Goal: Book appointment/travel/reservation

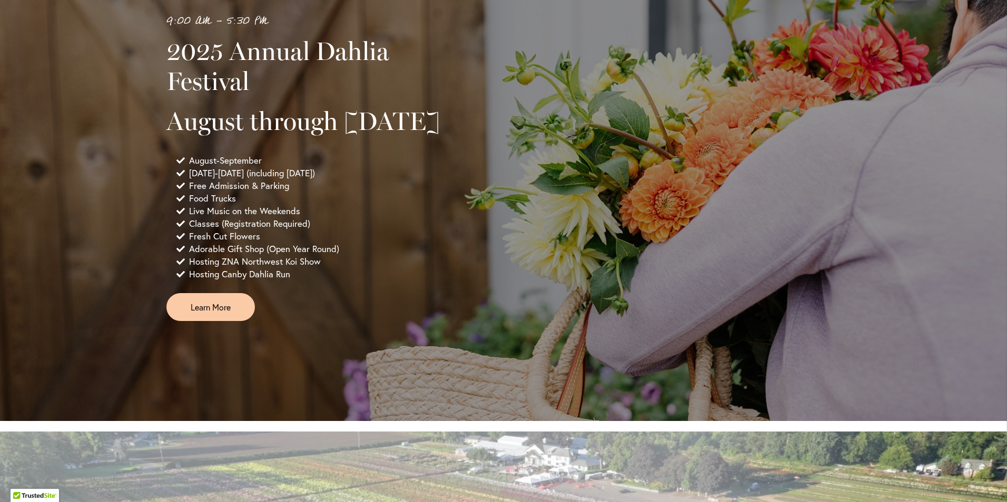
scroll to position [685, 0]
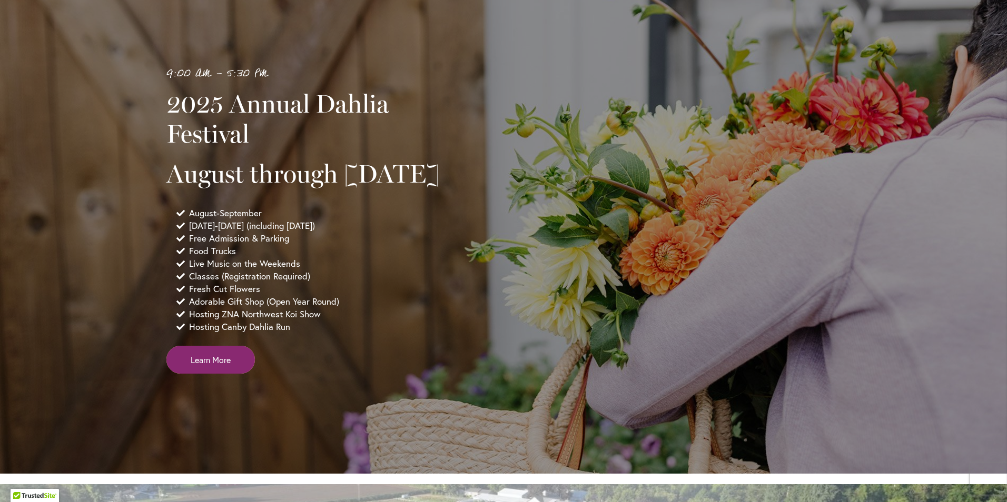
click at [215, 366] on span "Learn More" at bounding box center [211, 360] width 40 height 12
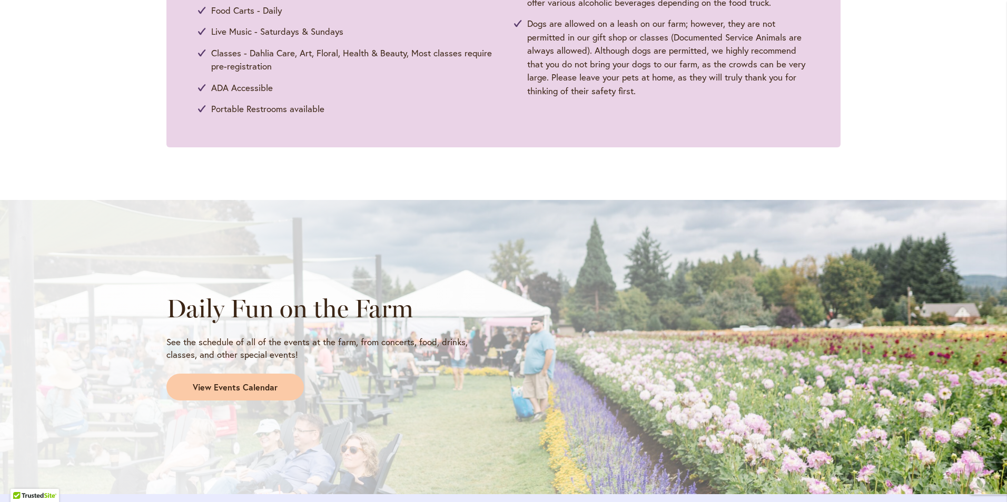
scroll to position [685, 0]
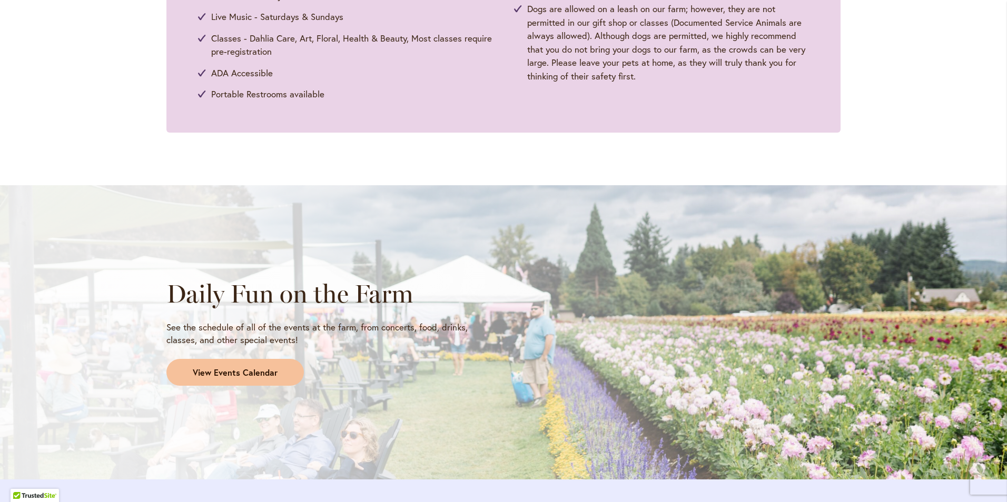
click at [214, 371] on span "View Events Calendar" at bounding box center [235, 373] width 85 height 12
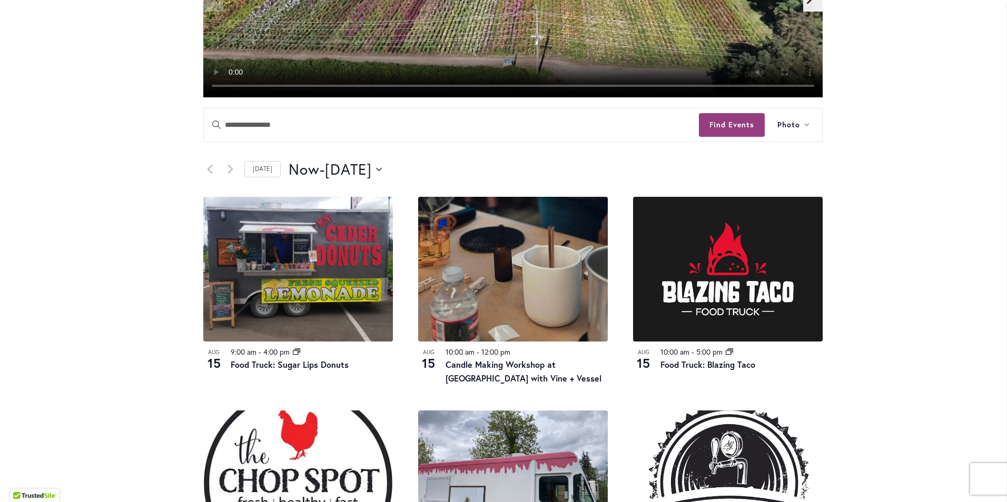
scroll to position [421, 0]
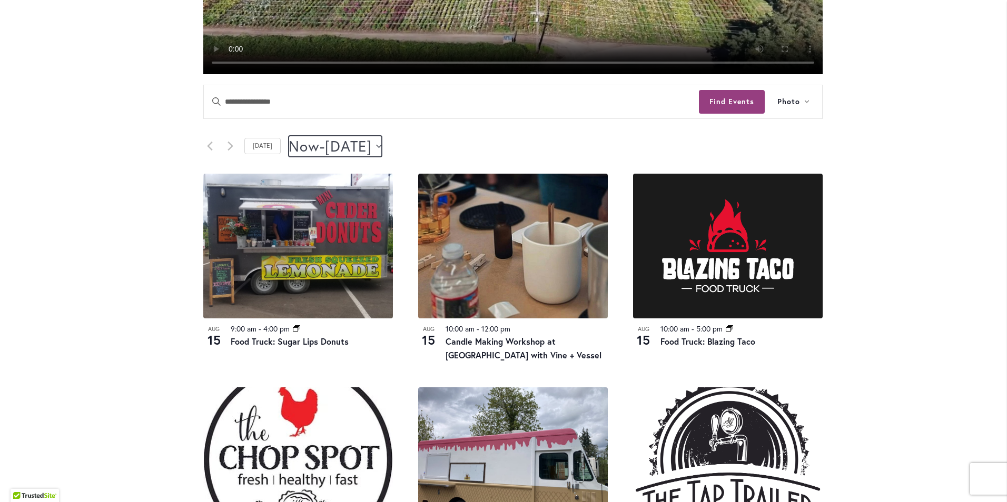
click at [382, 146] on icon "Click to toggle datepicker" at bounding box center [379, 146] width 6 height 4
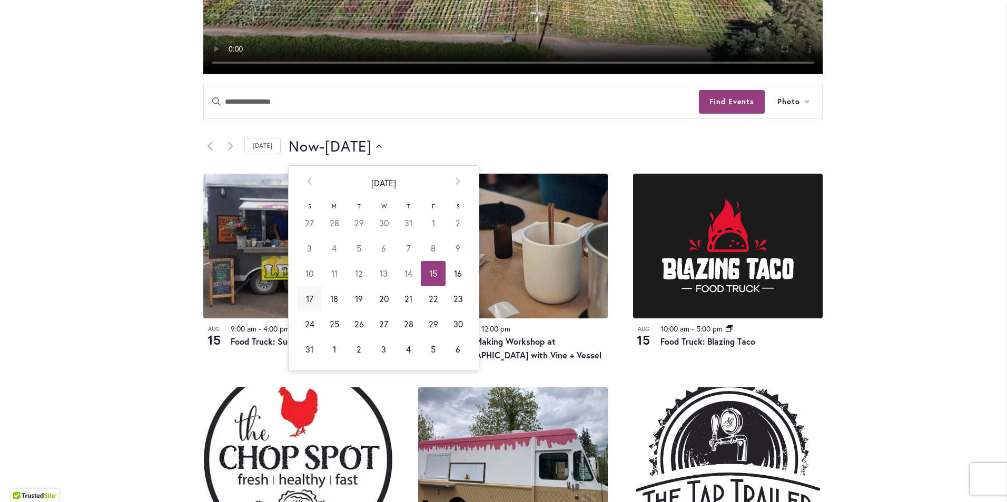
click at [302, 300] on td "17" at bounding box center [309, 299] width 25 height 25
type input "*********"
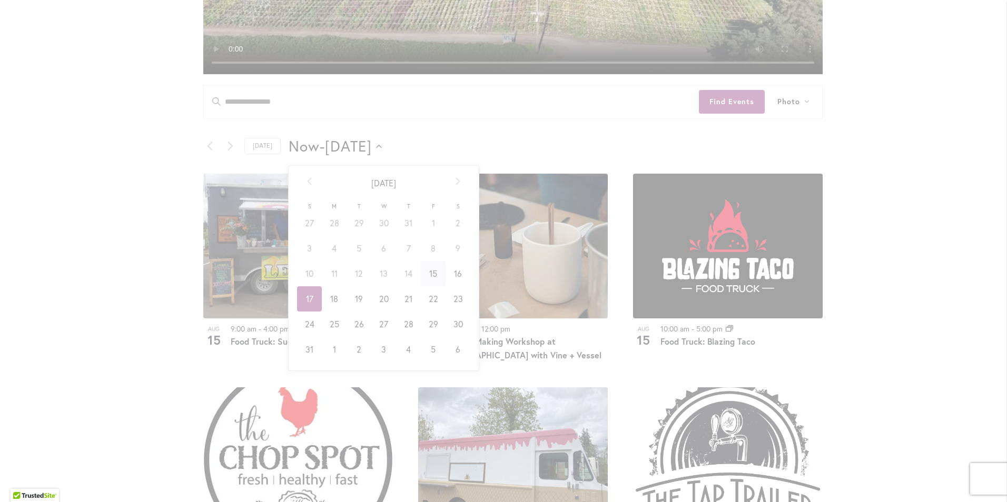
scroll to position [0, 41]
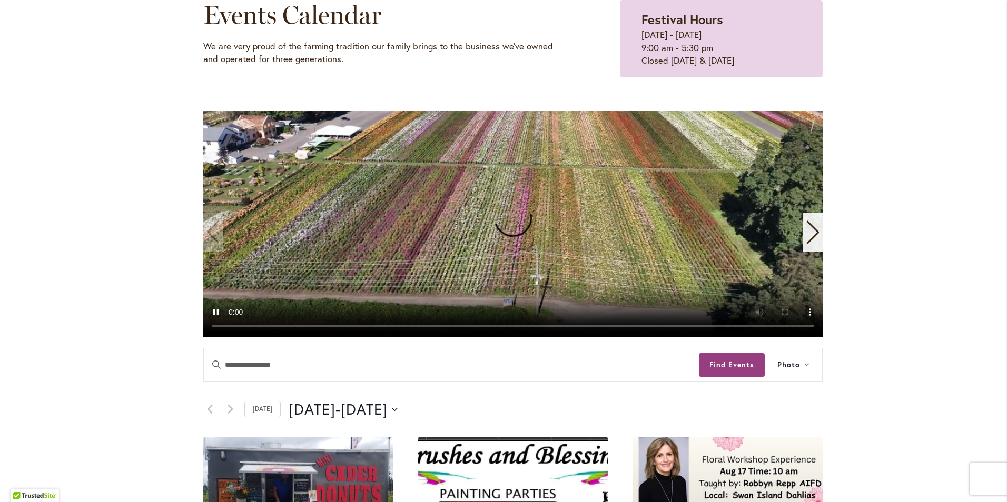
scroll to position [105, 0]
